Goal: Obtain resource: Obtain resource

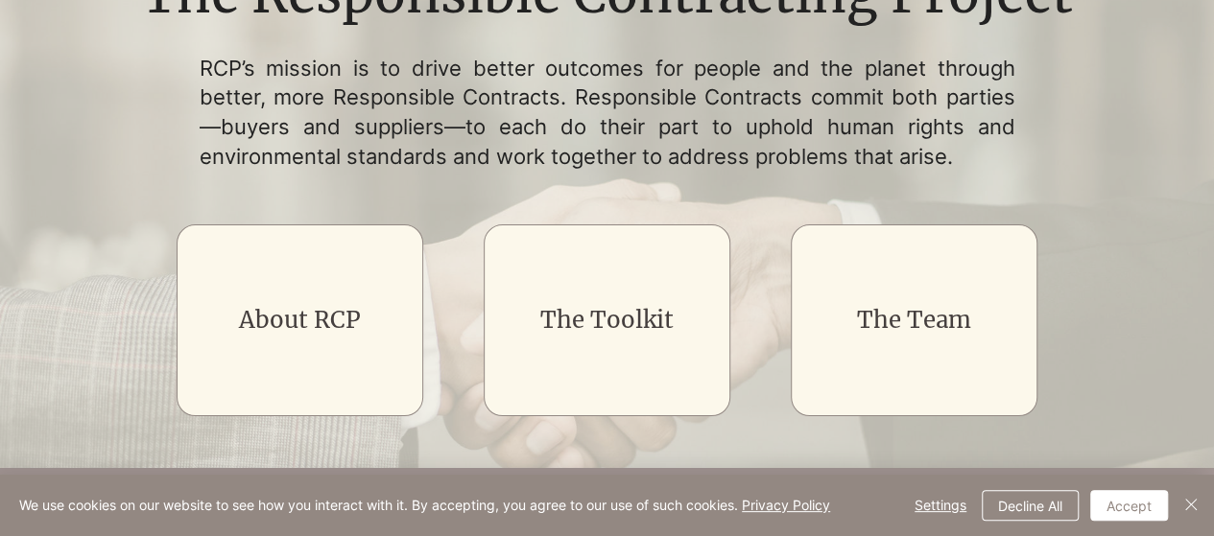
scroll to position [288, 0]
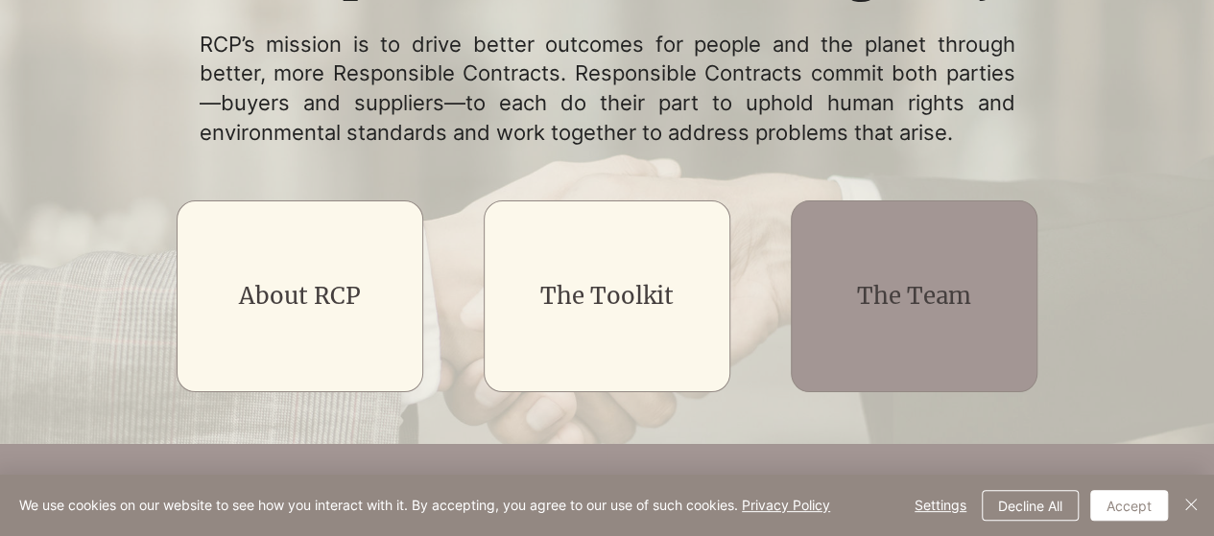
click at [954, 303] on link "The Team" at bounding box center [914, 296] width 114 height 30
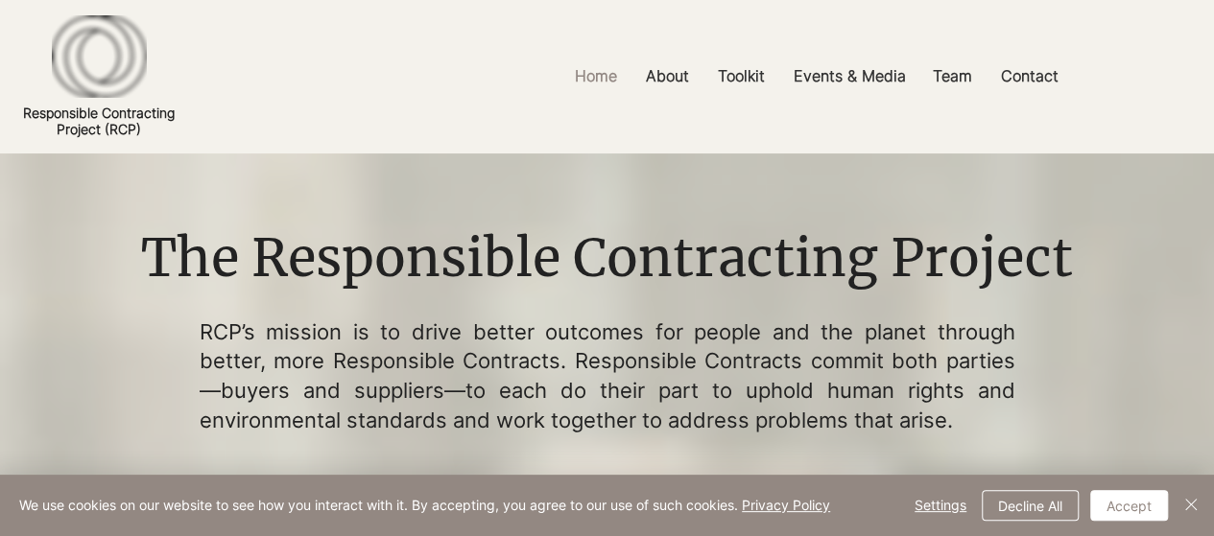
scroll to position [288, 0]
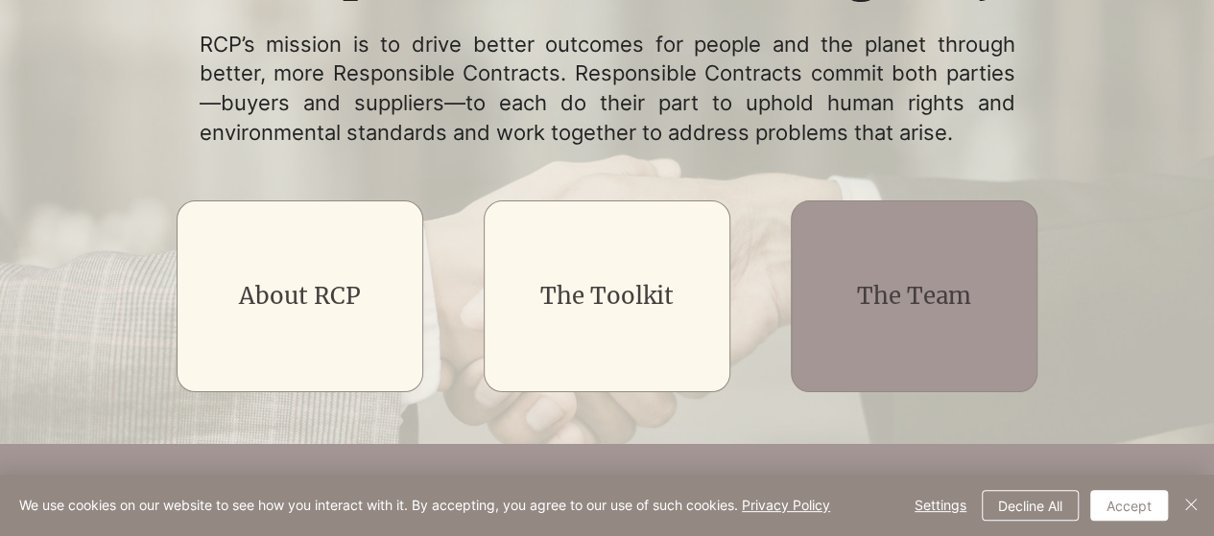
click at [955, 284] on link "The Team" at bounding box center [914, 296] width 114 height 30
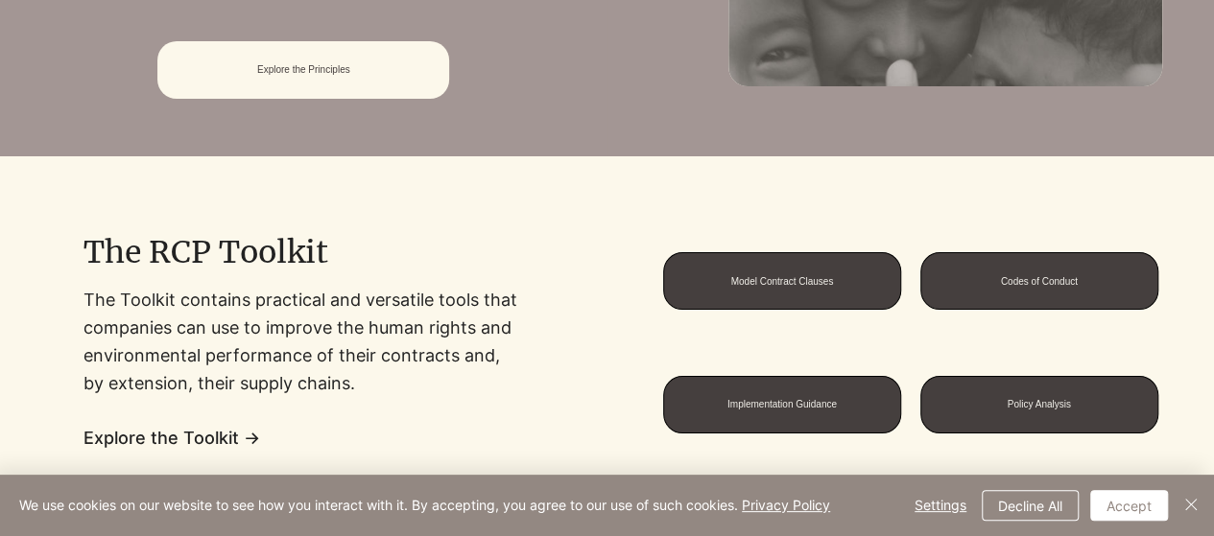
scroll to position [1343, 0]
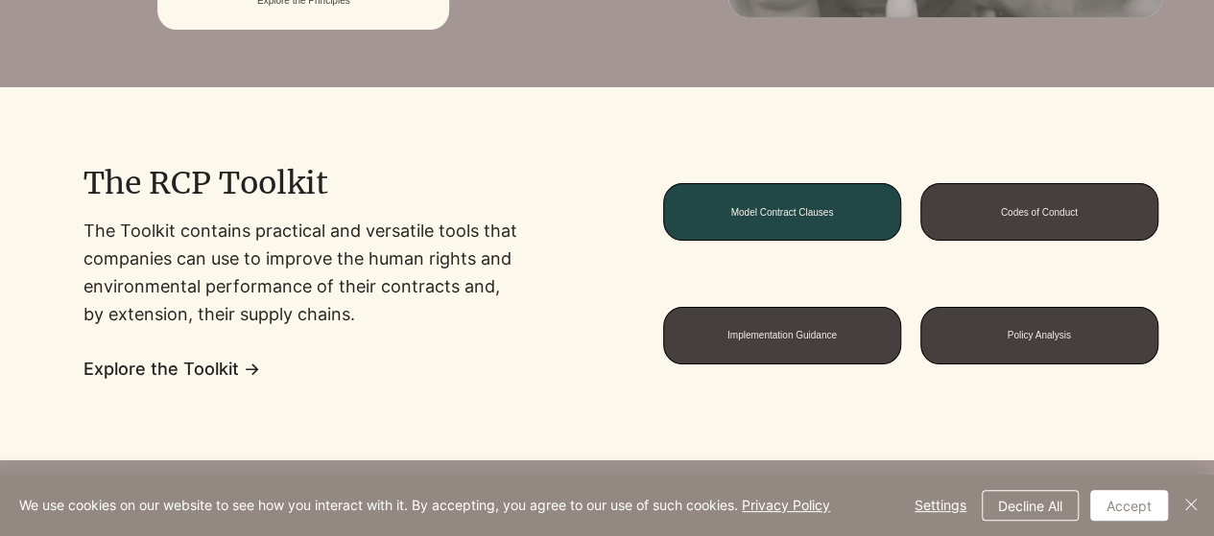
click at [749, 213] on span "Model Contract Clauses" at bounding box center [781, 212] width 103 height 11
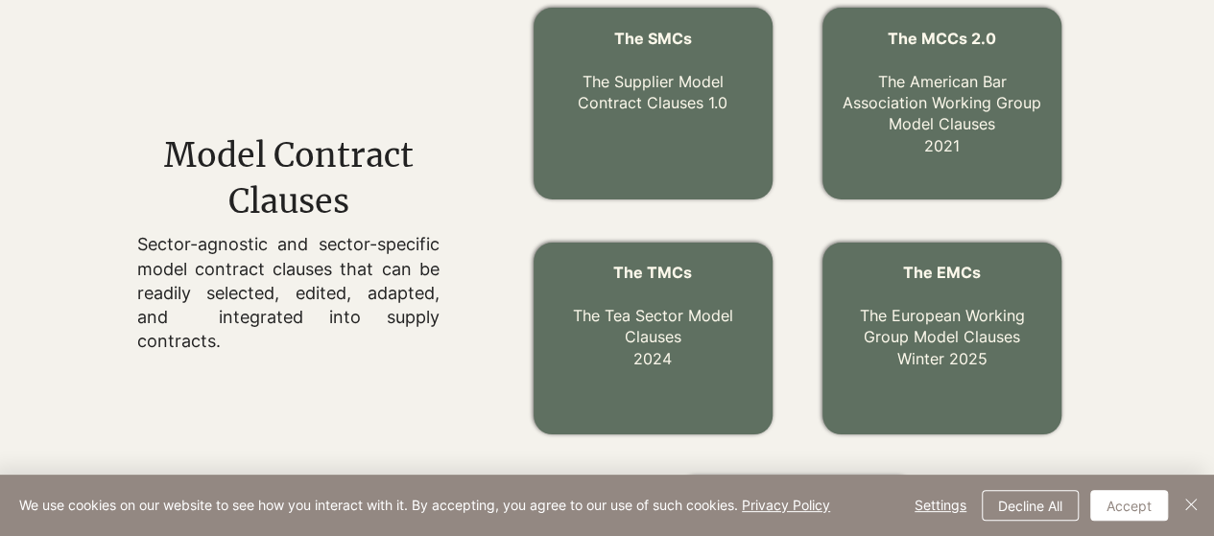
scroll to position [723, 0]
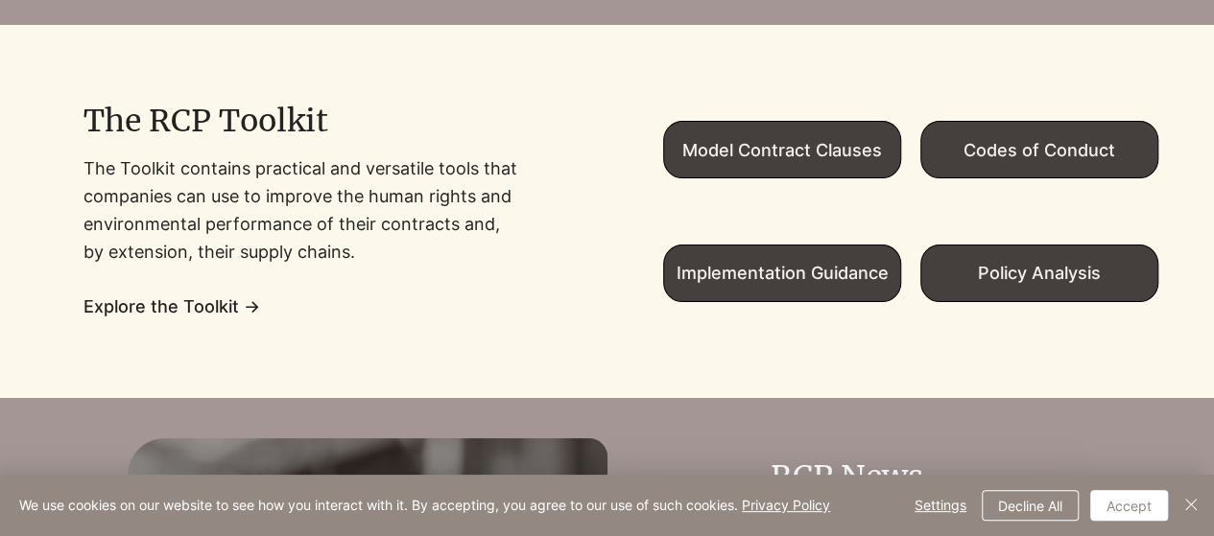
scroll to position [1343, 0]
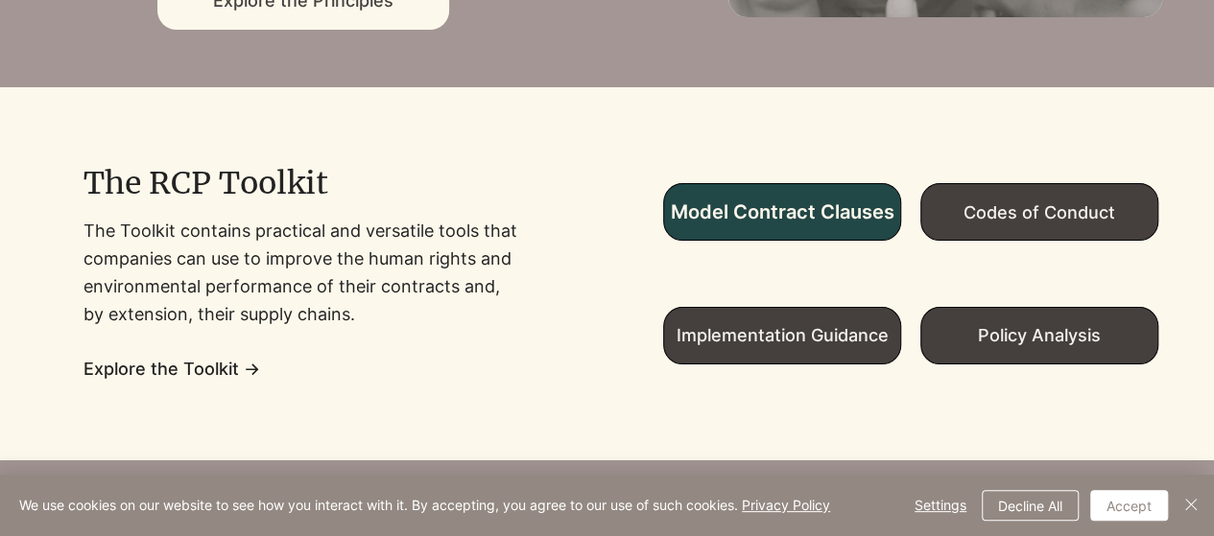
click at [784, 217] on span "Model Contract Clauses" at bounding box center [782, 212] width 224 height 23
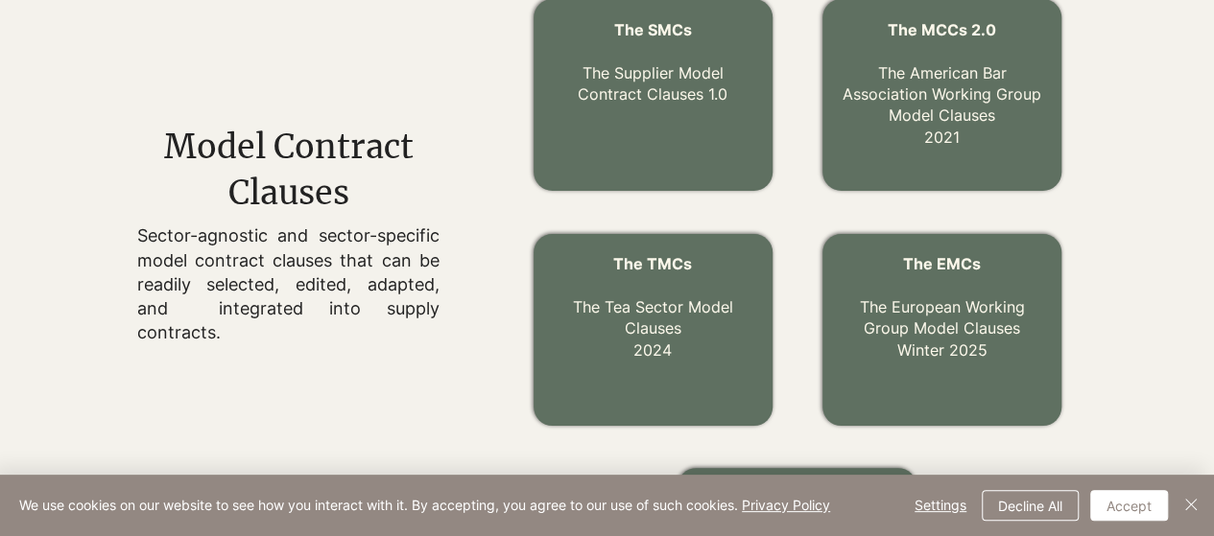
scroll to position [723, 0]
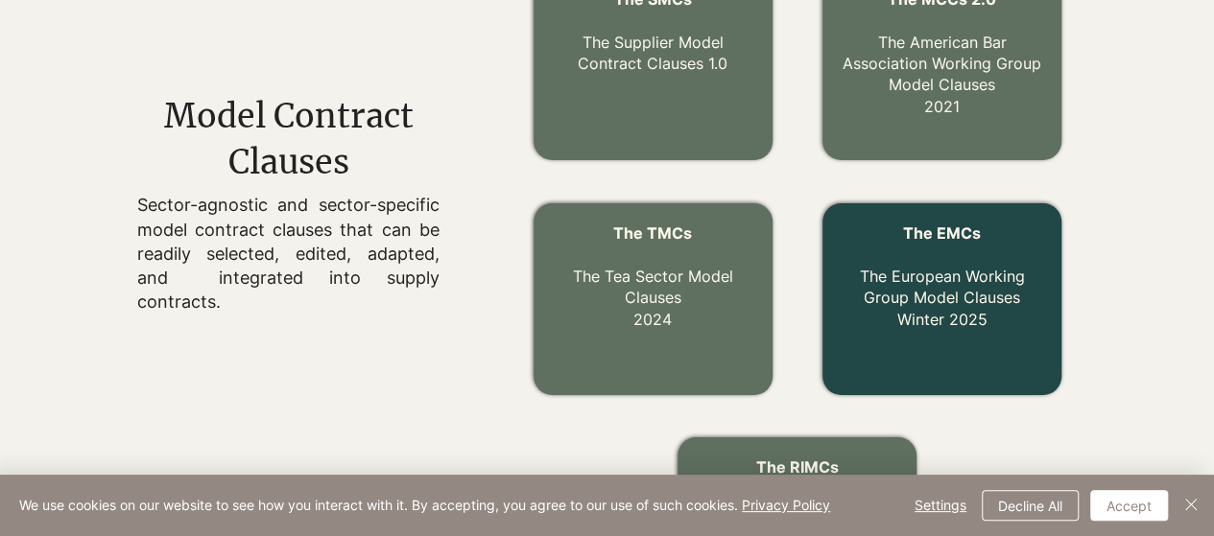
click at [940, 287] on p "The EMCs The European Working Group Model Clauses Winter 2025" at bounding box center [941, 276] width 201 height 107
click at [929, 289] on link "The EMCs The European Working Group Model Clauses Winter 2025" at bounding box center [942, 277] width 165 height 106
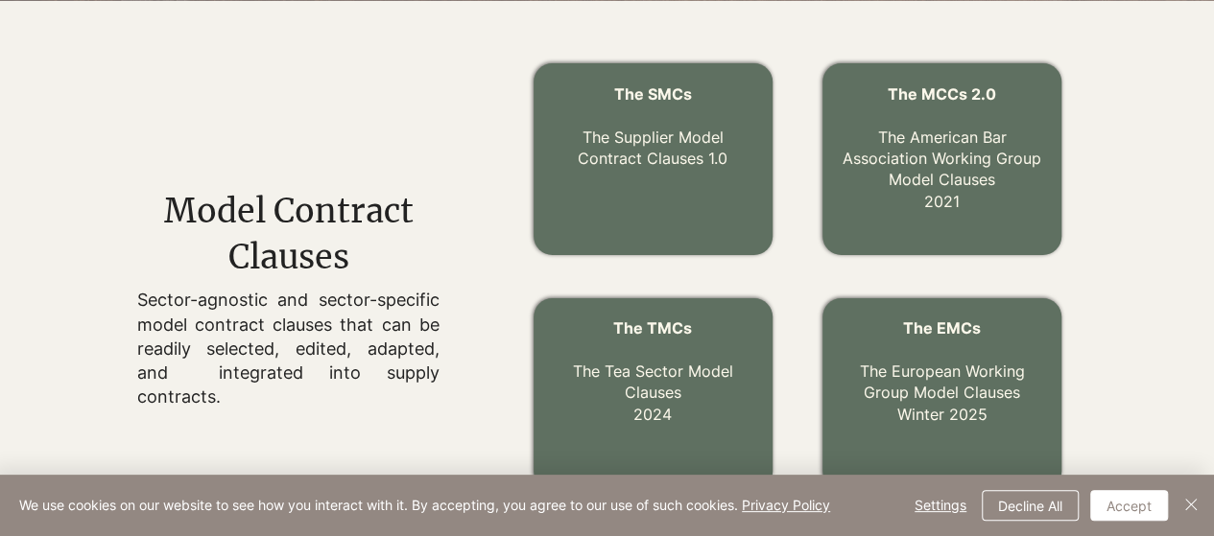
scroll to position [723, 0]
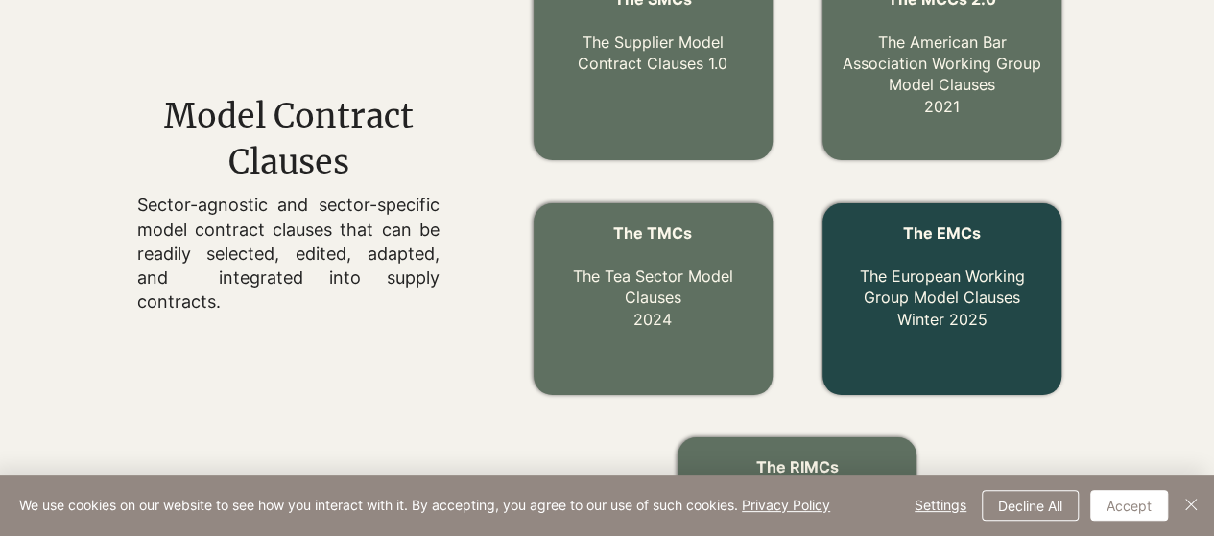
click at [971, 298] on link "The EMCs The European Working Group Model Clauses Winter 2025" at bounding box center [942, 277] width 165 height 106
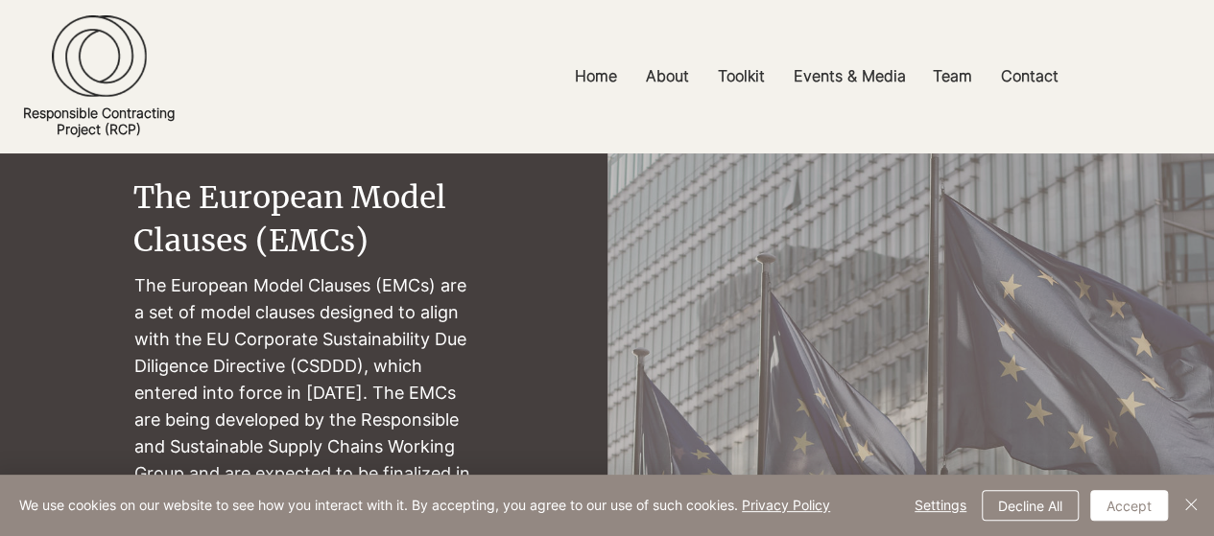
scroll to position [96, 0]
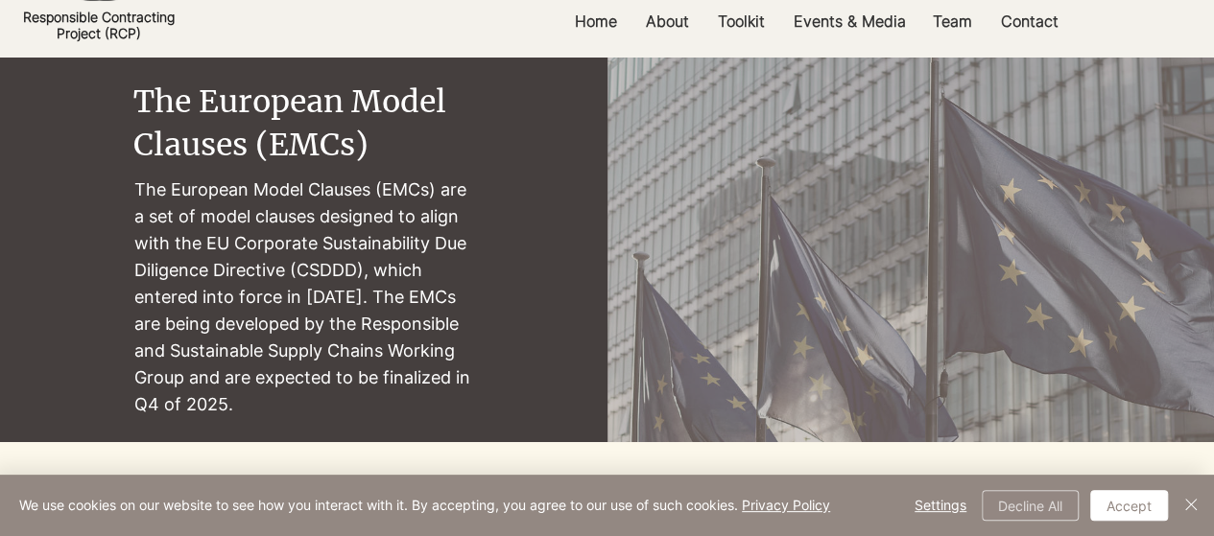
click at [1038, 500] on button "Decline All" at bounding box center [1029, 505] width 97 height 31
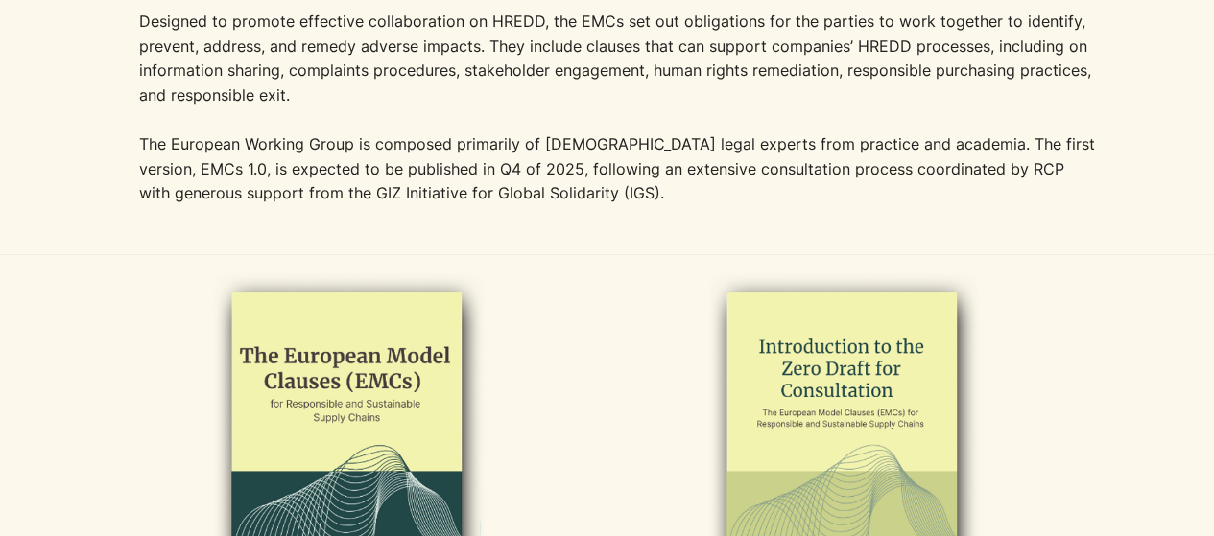
scroll to position [384, 0]
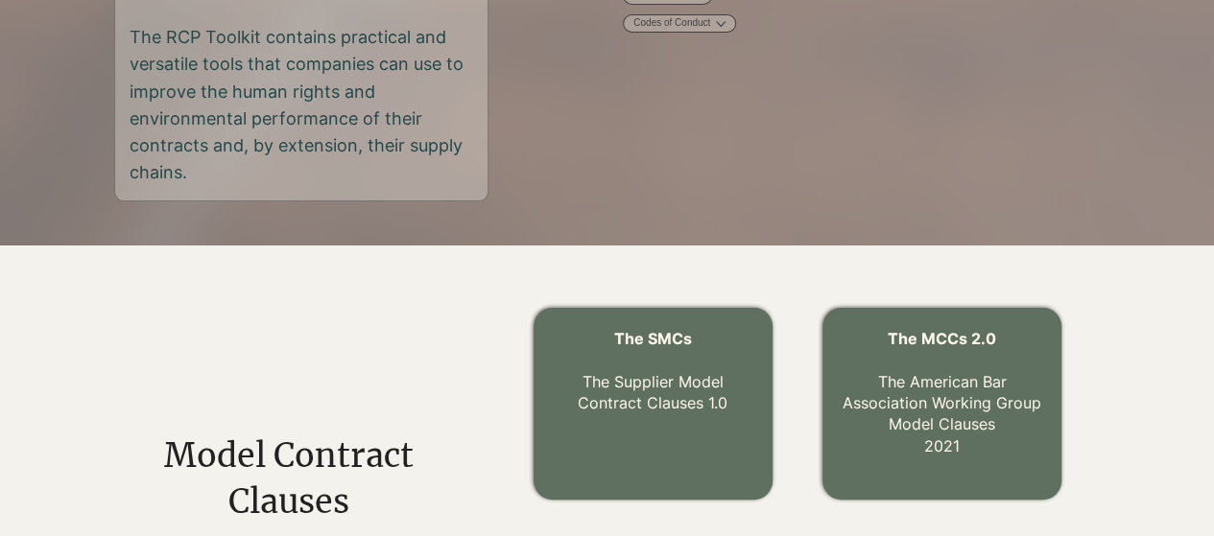
scroll to position [723, 0]
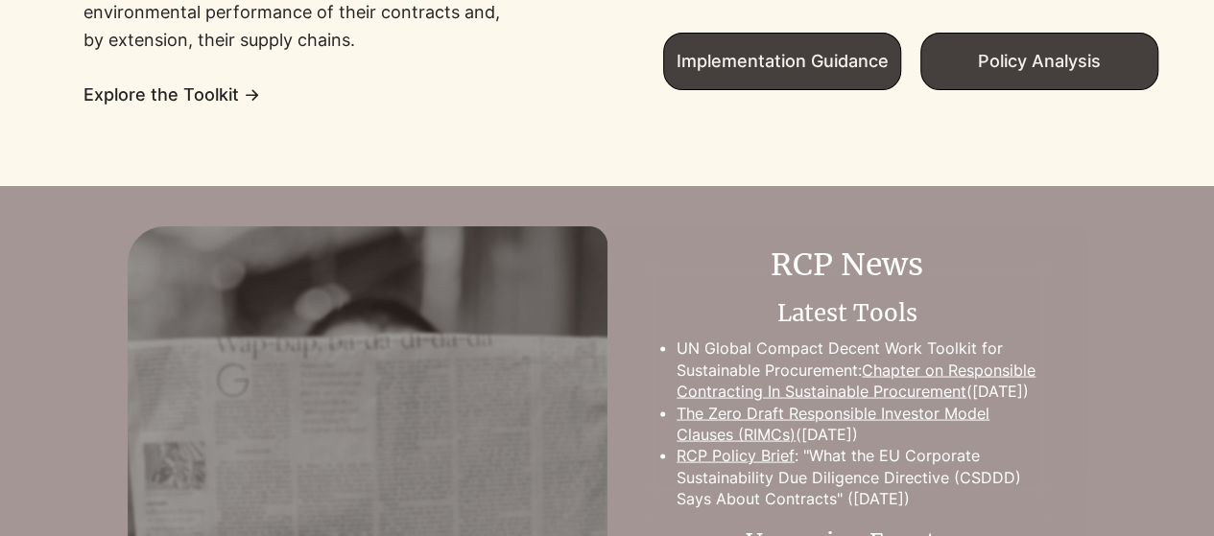
scroll to position [1631, 0]
